Goal: Task Accomplishment & Management: Complete application form

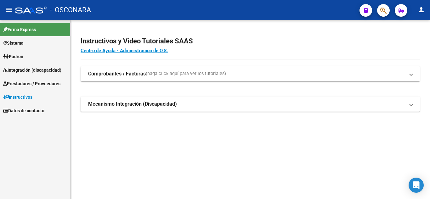
click at [31, 84] on span "Prestadores / Proveedores" at bounding box center [31, 83] width 57 height 7
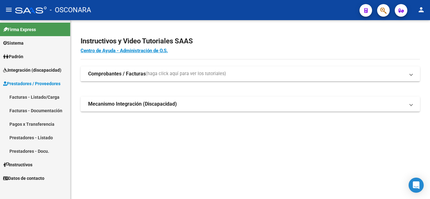
click at [25, 70] on span "Integración (discapacidad)" at bounding box center [32, 70] width 58 height 7
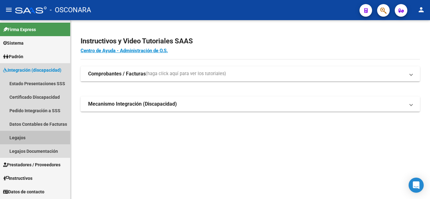
click at [28, 134] on link "Legajos" at bounding box center [35, 138] width 70 height 14
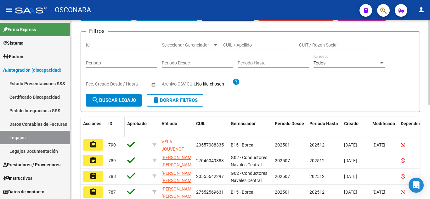
scroll to position [63, 0]
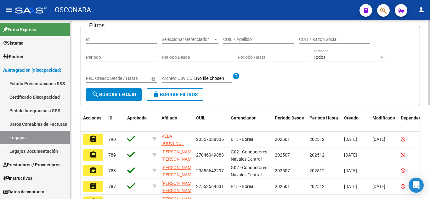
click at [112, 96] on span "search Buscar Legajo" at bounding box center [114, 95] width 44 height 6
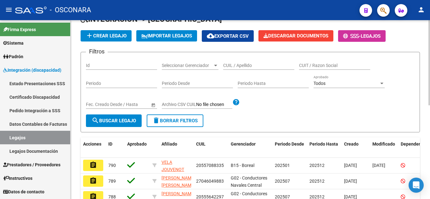
scroll to position [0, 0]
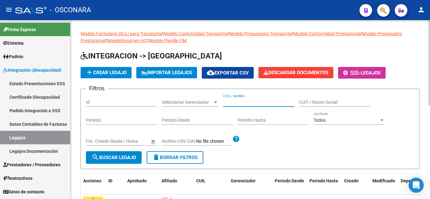
click at [246, 101] on input "CUIL / Apellido" at bounding box center [258, 102] width 71 height 5
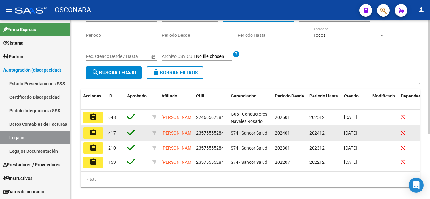
scroll to position [94, 0]
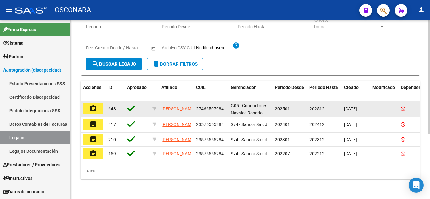
type input "AMBAR"
click at [92, 107] on mat-icon "assignment" at bounding box center [93, 109] width 8 height 8
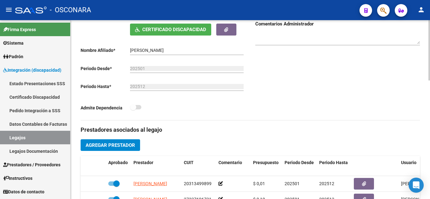
scroll to position [220, 0]
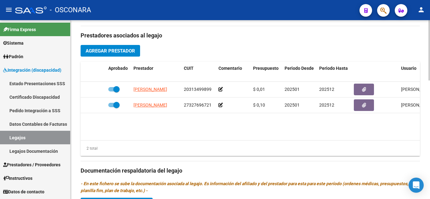
click at [105, 49] on span "Agregar Prestador" at bounding box center [110, 51] width 49 height 6
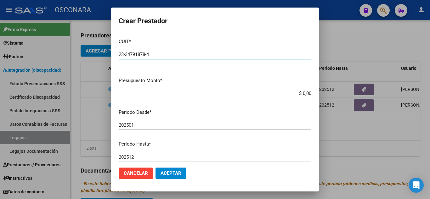
type input "23-34791878-4"
click at [306, 92] on input "$ 0,00" at bounding box center [215, 94] width 192 height 6
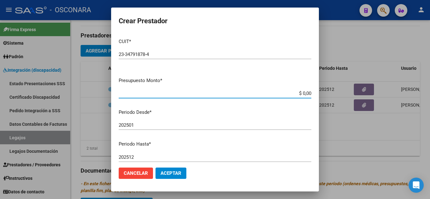
type input "$ 0,01"
click at [143, 124] on input "202501" at bounding box center [215, 125] width 192 height 6
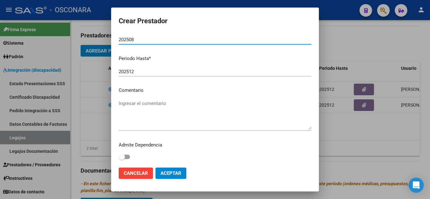
scroll to position [86, 0]
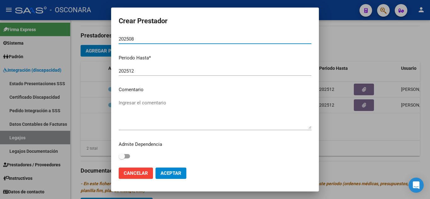
type input "202508"
click at [139, 99] on div "Ingresar el comentario" at bounding box center [215, 114] width 192 height 32
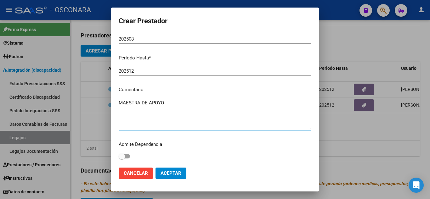
type textarea "MAESTRA DE APOYO"
click at [171, 169] on button "Aceptar" at bounding box center [170, 173] width 31 height 11
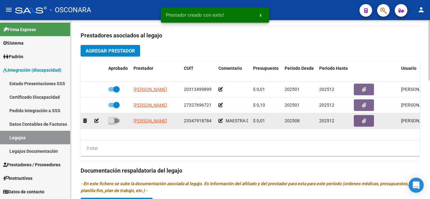
click at [119, 123] on label at bounding box center [113, 121] width 11 height 8
click at [111, 123] on input "checkbox" at bounding box center [111, 123] width 0 height 0
checkbox input "true"
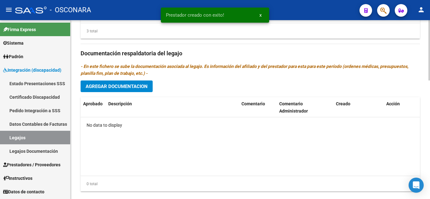
scroll to position [346, 0]
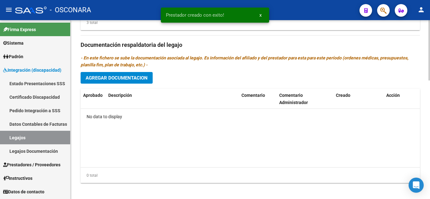
click at [127, 80] on span "Agregar Documentacion" at bounding box center [117, 78] width 62 height 6
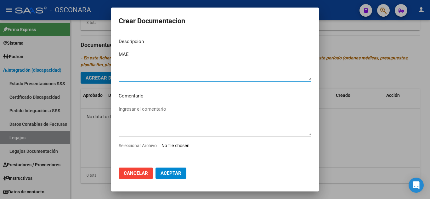
type textarea "MAE"
click at [175, 146] on input "Seleccionar Archivo" at bounding box center [202, 146] width 83 height 6
click at [186, 142] on div "Ingresar el comentario" at bounding box center [215, 123] width 192 height 38
click at [185, 147] on input "Seleccionar Archivo" at bounding box center [202, 146] width 83 height 6
type input "C:\fakepath\AMBAR.pdf"
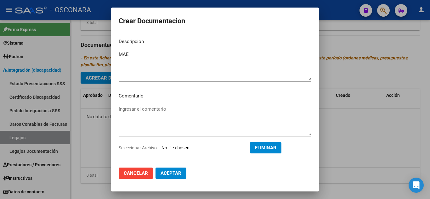
click at [170, 172] on span "Aceptar" at bounding box center [170, 173] width 21 height 6
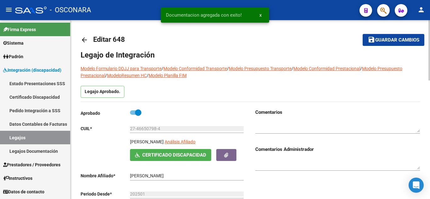
scroll to position [0, 0]
click at [411, 42] on span "Guardar cambios" at bounding box center [397, 41] width 44 height 6
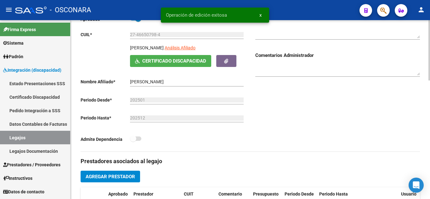
scroll to position [189, 0]
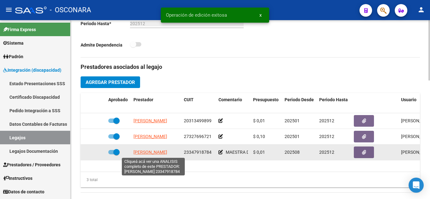
click at [157, 153] on span "[PERSON_NAME]" at bounding box center [150, 152] width 34 height 5
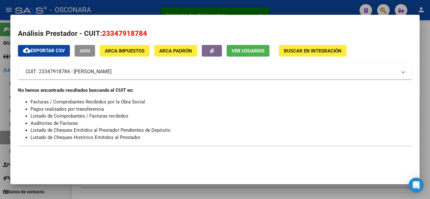
click at [85, 51] on span "ABM" at bounding box center [85, 51] width 10 height 6
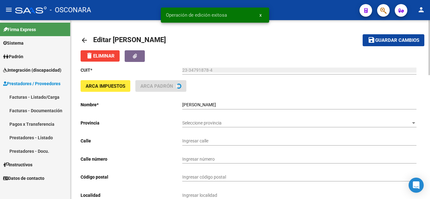
type input "[PERSON_NAME]"
type input "366"
type input "2126"
type input "FIGHIERA"
type input "854940"
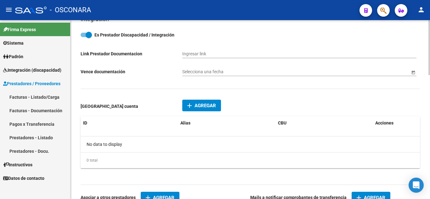
scroll to position [314, 0]
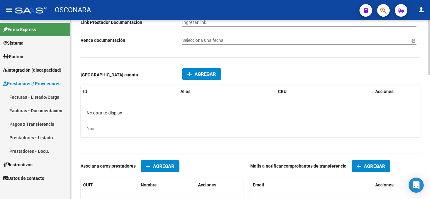
drag, startPoint x: 203, startPoint y: 74, endPoint x: 313, endPoint y: 113, distance: 116.0
click at [307, 111] on app-add-prestador-cuenta-popup "add Agregar Prestador cuenta ID Alias CBU Acciones No data to display 0 total 1" at bounding box center [250, 103] width 339 height 65
click at [374, 167] on span "Agregar" at bounding box center [374, 167] width 21 height 6
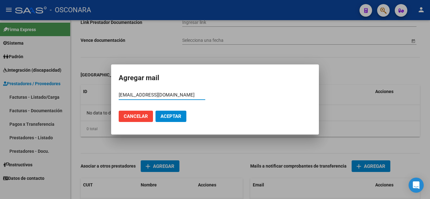
type input "[EMAIL_ADDRESS][DOMAIN_NAME]"
click at [175, 113] on button "Aceptar" at bounding box center [170, 116] width 31 height 11
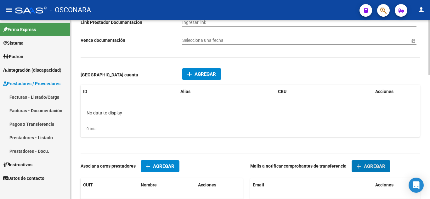
click at [224, 74] on div "add Agregar Prestador cuenta ID Alias CBU Acciones No data to display 0 total 1" at bounding box center [250, 105] width 339 height 82
click at [212, 74] on span "Agregar" at bounding box center [204, 74] width 21 height 6
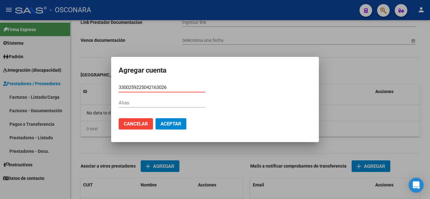
click at [169, 122] on span "Aceptar" at bounding box center [170, 124] width 21 height 6
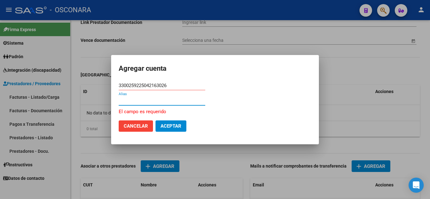
click at [124, 99] on input "Alias" at bounding box center [162, 101] width 86 height 6
click at [148, 84] on input "3300259225042163026" at bounding box center [162, 86] width 86 height 6
click at [153, 84] on input "3300259225042163026" at bounding box center [162, 86] width 86 height 6
click at [174, 86] on input "3300259225042163026" at bounding box center [162, 86] width 86 height 6
click at [167, 122] on button "Aceptar" at bounding box center [170, 125] width 31 height 11
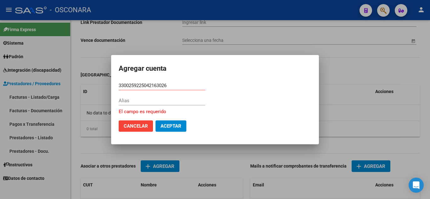
click at [168, 123] on span "Aceptar" at bounding box center [170, 126] width 21 height 6
click at [169, 126] on span "Aceptar" at bounding box center [170, 126] width 21 height 6
click at [129, 84] on input "3300259225042163026" at bounding box center [162, 86] width 86 height 6
type input "33000259225042163026"
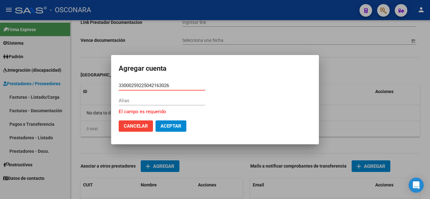
click at [172, 128] on span "Aceptar" at bounding box center [170, 126] width 21 height 6
drag, startPoint x: 178, startPoint y: 88, endPoint x: 48, endPoint y: 63, distance: 132.9
click at [51, 65] on div "Agregar cuenta 33000259225042163026 CBU * Alias El campo es requerido Cancelar …" at bounding box center [215, 99] width 430 height 199
type input "3300025920250425163026"
click at [146, 104] on div "Alias" at bounding box center [162, 103] width 86 height 15
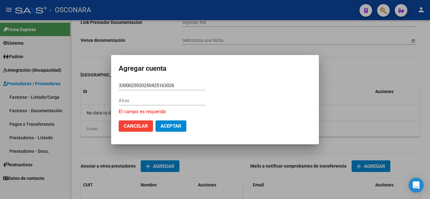
click at [174, 126] on span "Aceptar" at bounding box center [170, 126] width 21 height 6
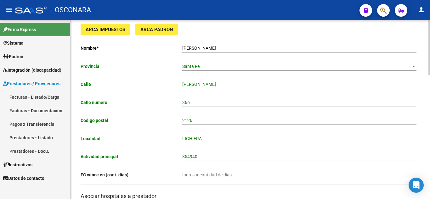
scroll to position [0, 0]
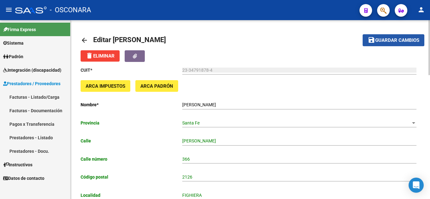
click at [399, 44] on button "save Guardar cambios" at bounding box center [393, 40] width 62 height 12
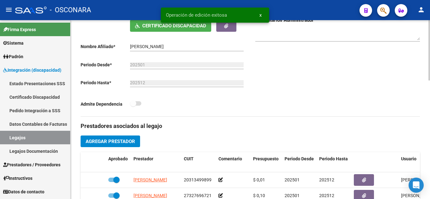
scroll to position [31, 0]
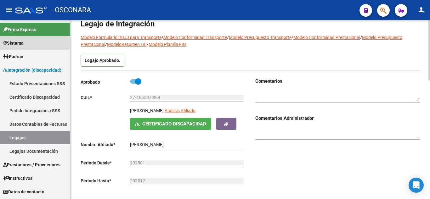
click at [30, 40] on link "Sistema" at bounding box center [35, 43] width 70 height 14
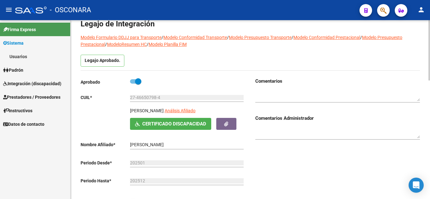
click at [29, 53] on link "Usuarios" at bounding box center [35, 57] width 70 height 14
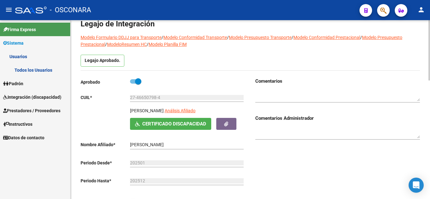
click at [44, 69] on link "Todos los Usuarios" at bounding box center [35, 70] width 70 height 14
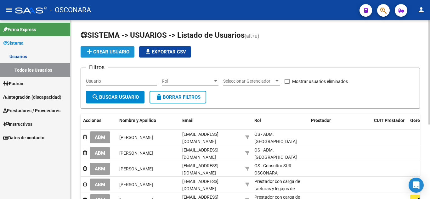
click at [109, 50] on span "add Crear Usuario" at bounding box center [108, 52] width 44 height 6
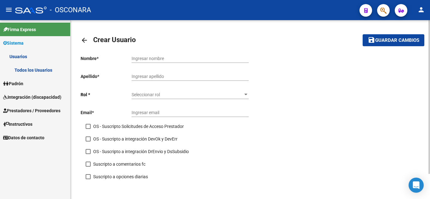
click at [148, 56] on input "Ingresar nombre" at bounding box center [189, 58] width 117 height 5
type input "f"
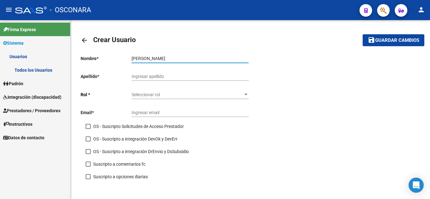
type input "[PERSON_NAME]"
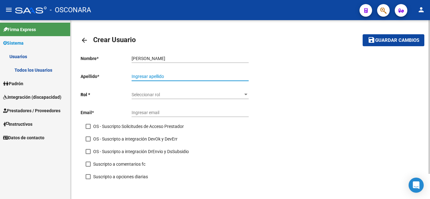
click at [147, 76] on input "Ingresar apellido" at bounding box center [189, 76] width 117 height 5
type input "[PERSON_NAME]"
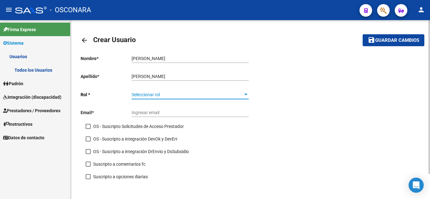
click at [164, 95] on span "Seleccionar rol" at bounding box center [186, 94] width 111 height 5
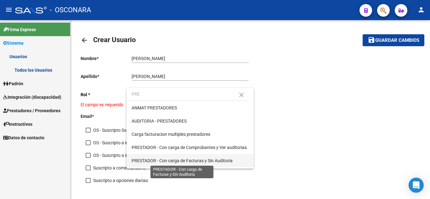
type input "PRE"
click at [229, 159] on span "PRESTADOR - Con carga de Facturas y Sin Auditoria" at bounding box center [181, 160] width 101 height 5
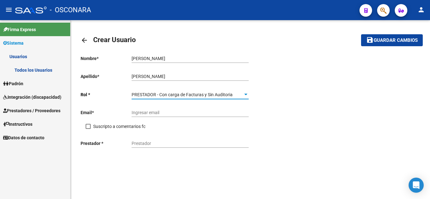
click at [145, 118] on div "Ingresar email" at bounding box center [189, 113] width 117 height 18
click at [144, 112] on input "Ingresar email" at bounding box center [189, 112] width 117 height 5
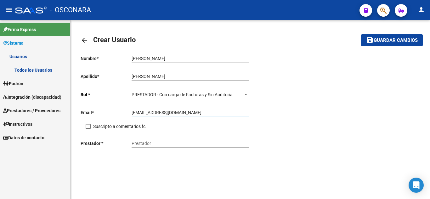
type input "[EMAIL_ADDRESS][DOMAIN_NAME]"
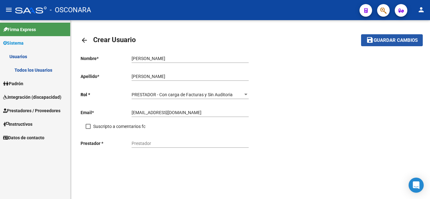
click at [384, 39] on span "Guardar cambios" at bounding box center [395, 41] width 44 height 6
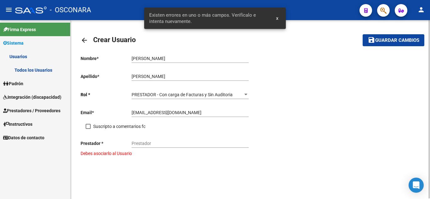
click at [311, 135] on div "Nombre * [PERSON_NAME] nombre Apellido * [PERSON_NAME] apellido [PERSON_NAME] *…" at bounding box center [250, 103] width 339 height 107
click at [245, 92] on div at bounding box center [246, 94] width 6 height 5
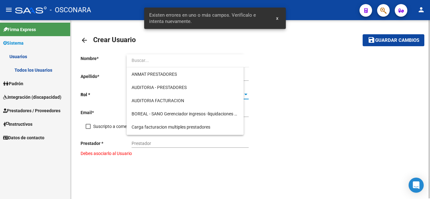
scroll to position [429, 0]
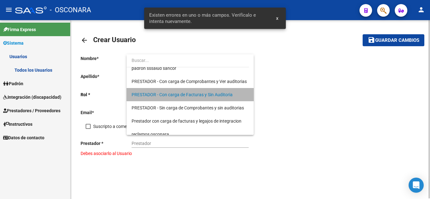
click at [245, 92] on mat-option "PRESTADOR - Con carga de Facturas y Sin Auditoria" at bounding box center [189, 94] width 127 height 13
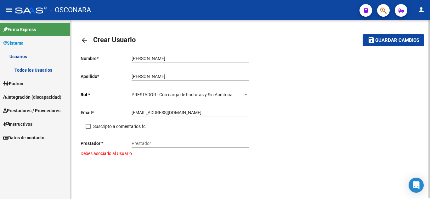
drag, startPoint x: 159, startPoint y: 139, endPoint x: 149, endPoint y: 143, distance: 10.1
click at [158, 139] on div "Prestador" at bounding box center [189, 141] width 117 height 13
click at [362, 34] on button "save Guardar cambios" at bounding box center [393, 40] width 62 height 12
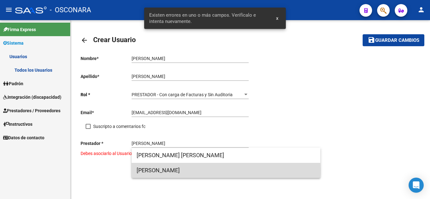
click at [170, 170] on span "[PERSON_NAME]" at bounding box center [225, 170] width 179 height 15
type input "[PERSON_NAME]"
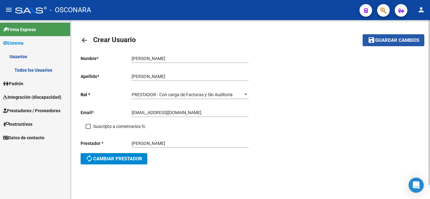
click at [379, 38] on span "Guardar cambios" at bounding box center [397, 41] width 44 height 6
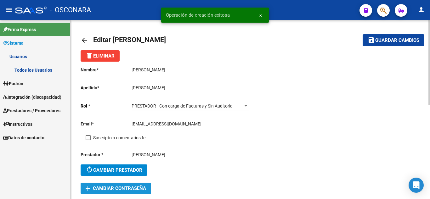
click at [129, 185] on button "add Cambiar Contraseña" at bounding box center [116, 188] width 70 height 11
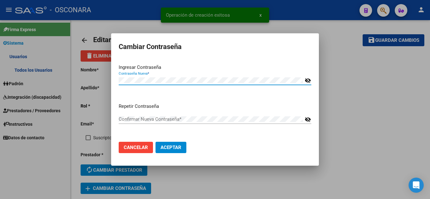
click at [357, 66] on div at bounding box center [215, 99] width 430 height 199
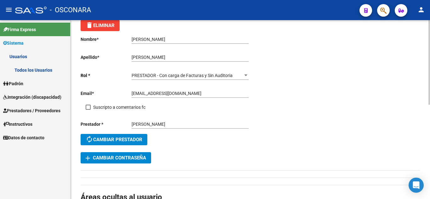
scroll to position [31, 0]
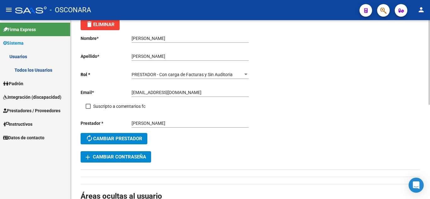
click at [133, 156] on span "add Cambiar Contraseña" at bounding box center [116, 157] width 60 height 6
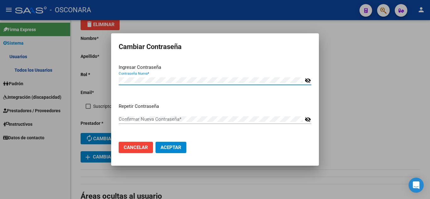
click at [308, 80] on mat-icon "visibility_off" at bounding box center [307, 81] width 6 height 8
click at [136, 115] on div "Confirmar Nueva Contraseña *" at bounding box center [211, 118] width 184 height 9
click at [93, 73] on div "Cambiar Contraseña Ingresar Contraseña Contraseña Nueva * visibility Repetir Co…" at bounding box center [215, 99] width 430 height 199
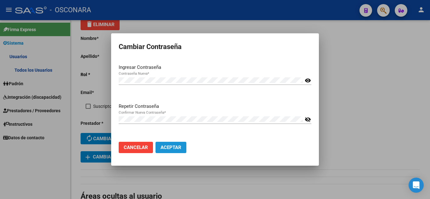
click at [168, 144] on button "Aceptar" at bounding box center [170, 147] width 31 height 11
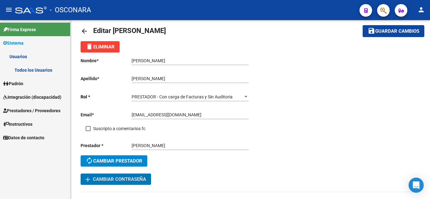
scroll to position [0, 0]
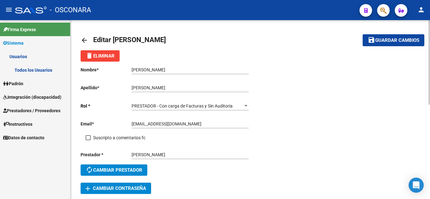
click at [386, 38] on span "Guardar cambios" at bounding box center [397, 41] width 44 height 6
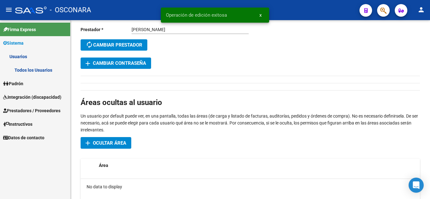
scroll to position [11, 0]
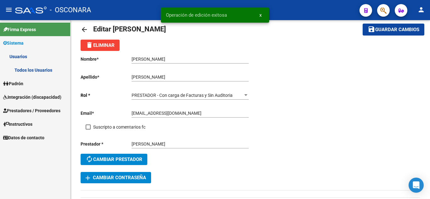
click at [23, 84] on span "Padrón" at bounding box center [13, 83] width 20 height 7
